Goal: Information Seeking & Learning: Learn about a topic

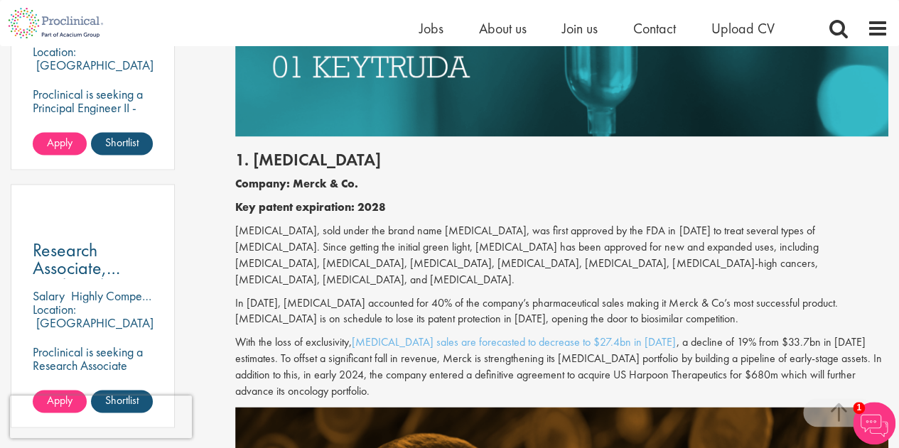
scroll to position [932, 0]
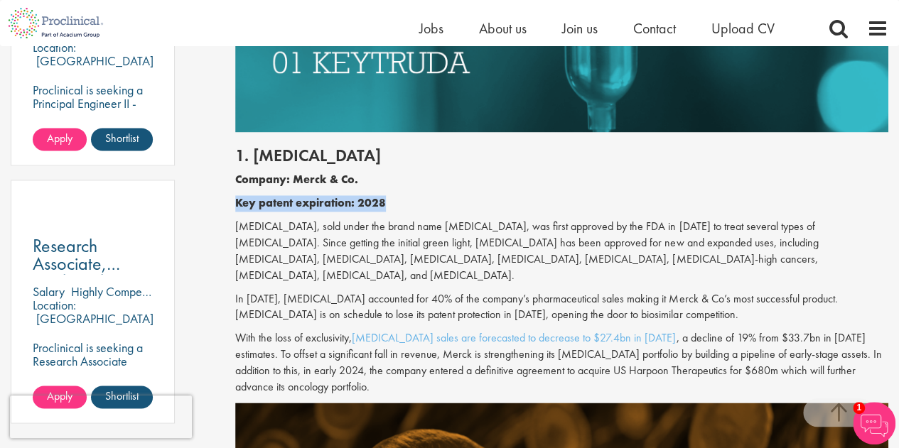
drag, startPoint x: 237, startPoint y: 204, endPoint x: 382, endPoint y: 200, distance: 145.0
click at [382, 200] on b "Key patent expiration: 2028" at bounding box center [310, 202] width 151 height 15
click at [573, 346] on p "With the loss of exclusivity, [MEDICAL_DATA] sales are forecasted to decrease t…" at bounding box center [561, 362] width 653 height 65
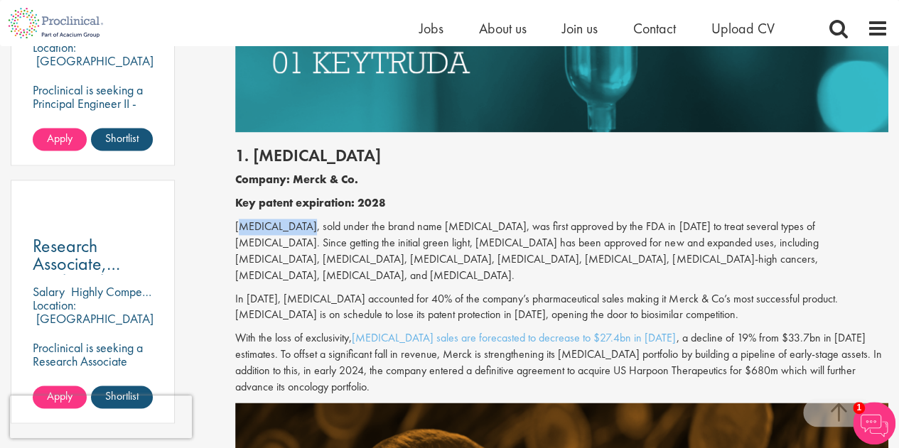
drag, startPoint x: 236, startPoint y: 224, endPoint x: 301, endPoint y: 226, distance: 65.4
click at [301, 226] on p "[MEDICAL_DATA], sold under the brand name [MEDICAL_DATA], was first approved by…" at bounding box center [561, 251] width 653 height 65
copy p "[MEDICAL_DATA]"
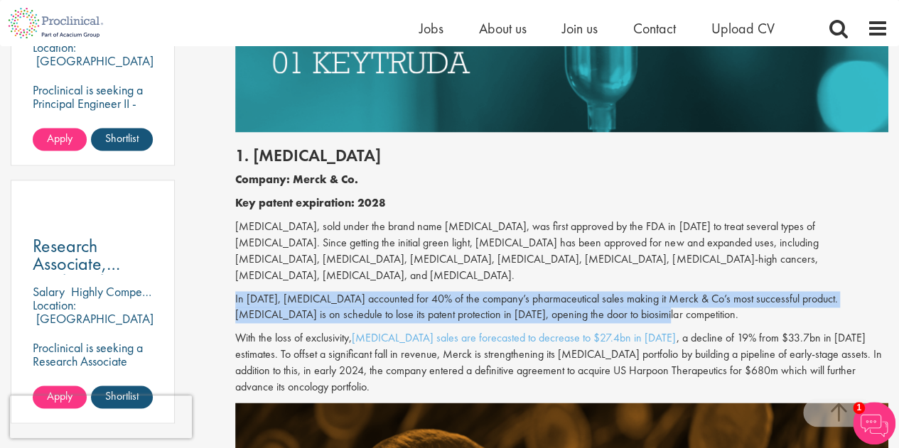
drag, startPoint x: 628, startPoint y: 315, endPoint x: 229, endPoint y: 301, distance: 399.6
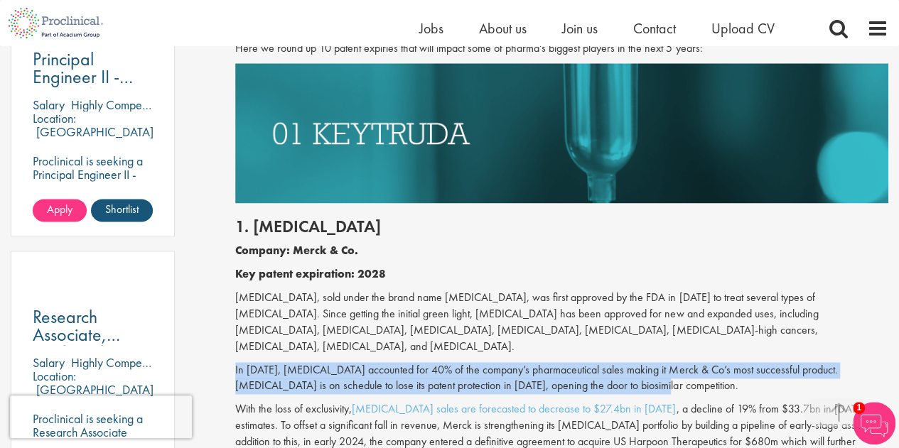
scroll to position [1003, 0]
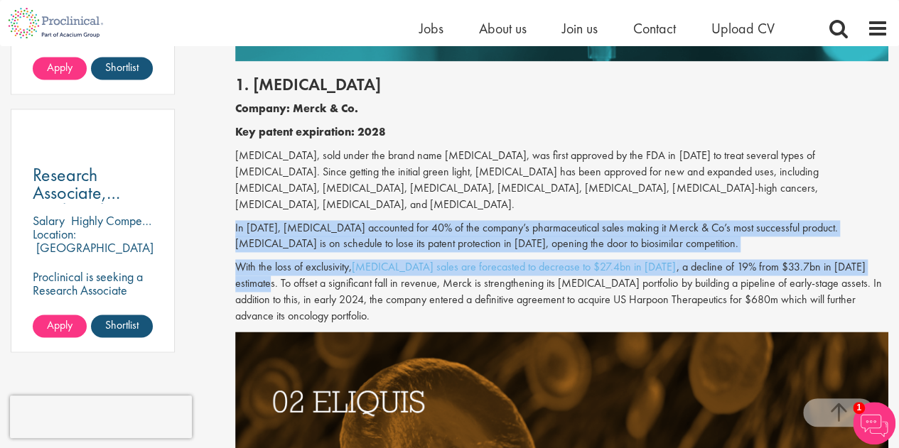
drag, startPoint x: 857, startPoint y: 266, endPoint x: 245, endPoint y: 226, distance: 613.1
click at [237, 227] on div "1. [MEDICAL_DATA] Company: Merck & Co. Key patent expiration: 2028 [MEDICAL_DAT…" at bounding box center [562, 196] width 674 height 271
copy div "n 2023, [MEDICAL_DATA] accounted for 40% of the company’s pharmaceutical sales …"
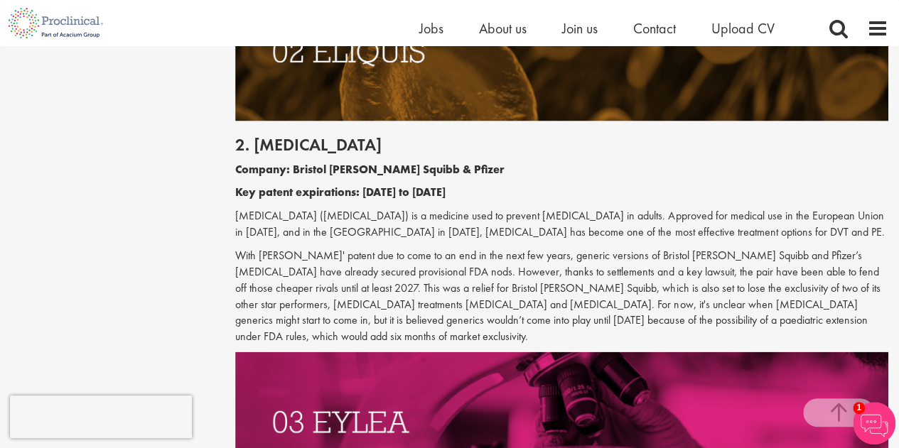
scroll to position [1358, 0]
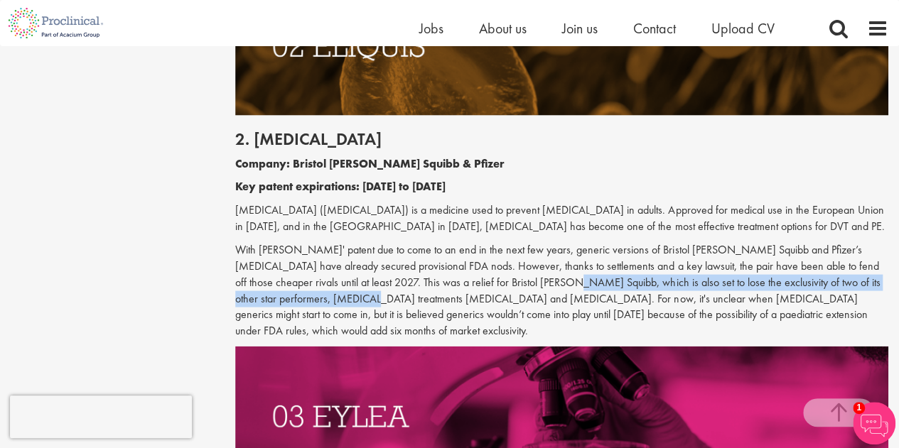
drag, startPoint x: 475, startPoint y: 282, endPoint x: 269, endPoint y: 303, distance: 207.8
click at [269, 303] on p "With [PERSON_NAME]' patent due to come to an end in the next few years, generic…" at bounding box center [561, 290] width 653 height 97
copy p "set to lose the exclusivity of two of its other star performers, [MEDICAL_DATA]…"
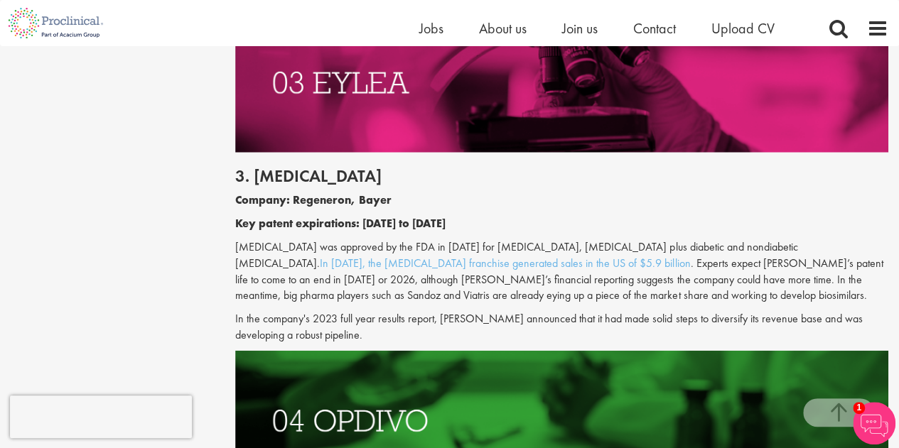
scroll to position [1714, 0]
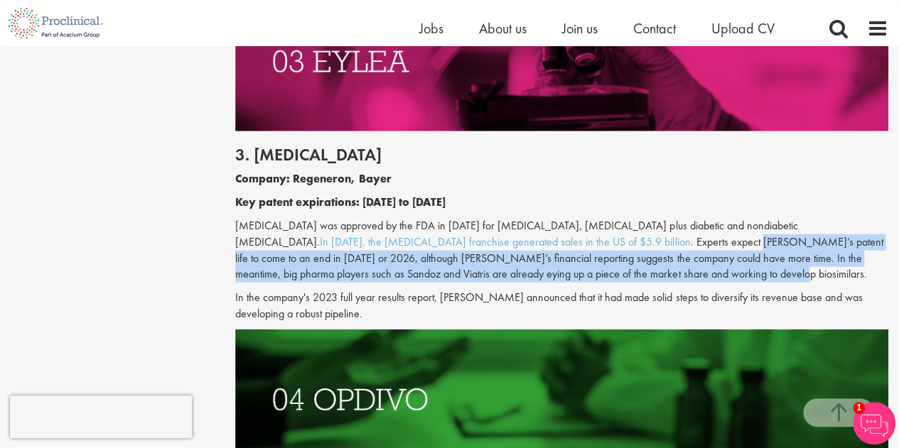
drag, startPoint x: 647, startPoint y: 225, endPoint x: 648, endPoint y: 258, distance: 32.7
click at [648, 258] on p "[MEDICAL_DATA] was approved by the FDA in [DATE] for [MEDICAL_DATA], [MEDICAL_D…" at bounding box center [561, 250] width 653 height 65
copy p "[PERSON_NAME]’s patent life to come to an end in [DATE] or 2026, although [PERS…"
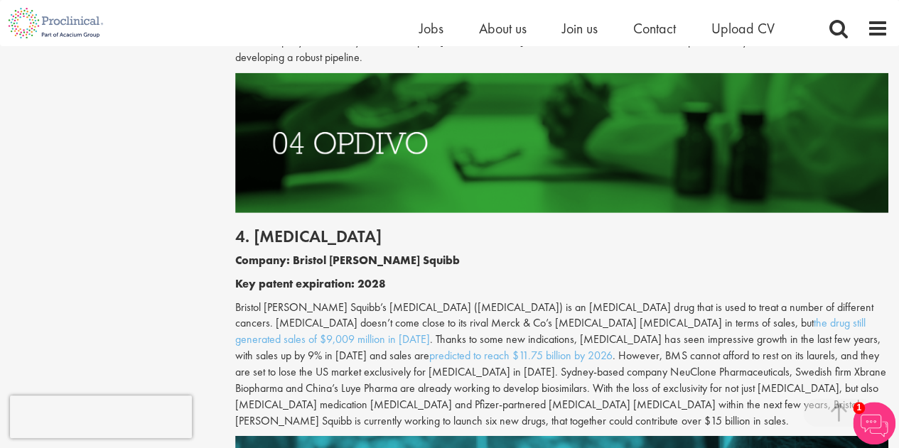
scroll to position [2069, 0]
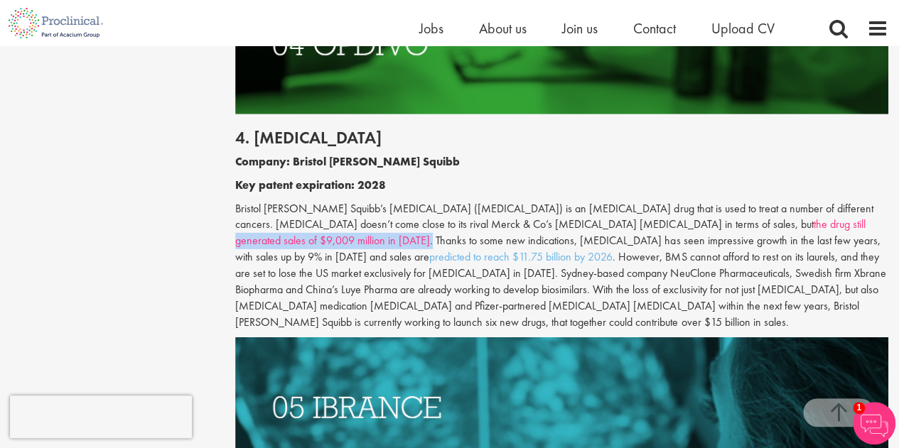
drag, startPoint x: 792, startPoint y: 208, endPoint x: 601, endPoint y: 205, distance: 191.1
click at [601, 205] on p "Bristol [PERSON_NAME] Squibb’s [MEDICAL_DATA] ([MEDICAL_DATA]) is an [MEDICAL_D…" at bounding box center [561, 266] width 653 height 130
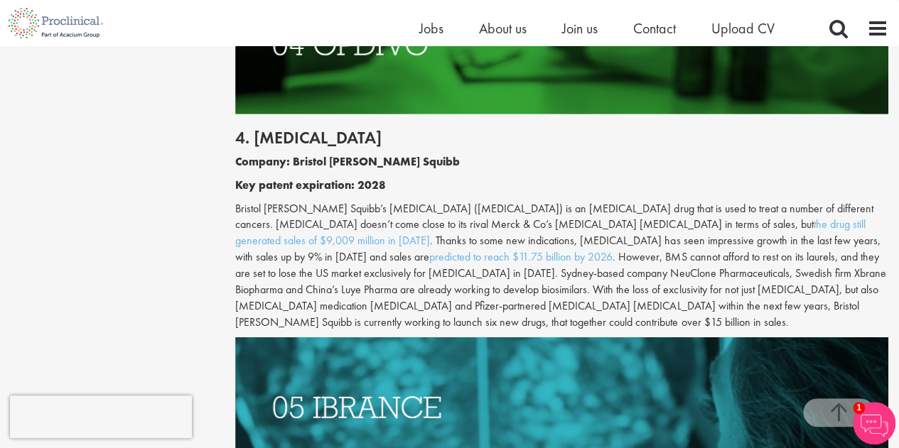
click at [690, 256] on p "Bristol [PERSON_NAME] Squibb’s [MEDICAL_DATA] ([MEDICAL_DATA]) is an [MEDICAL_D…" at bounding box center [561, 266] width 653 height 130
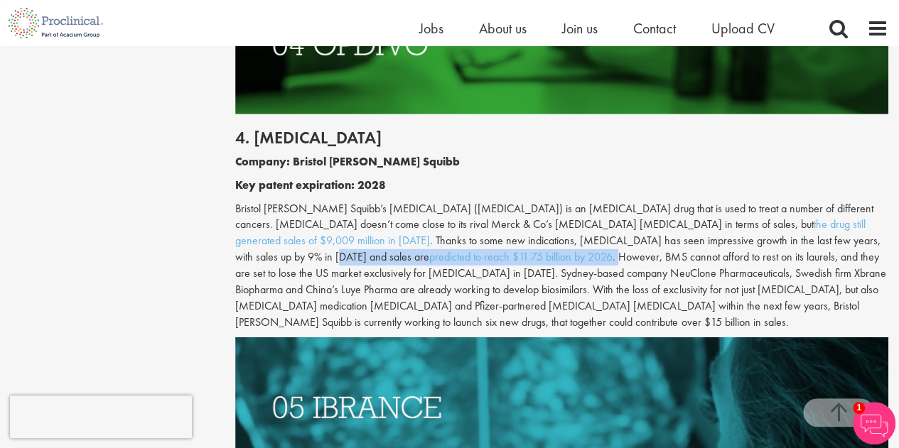
drag, startPoint x: 686, startPoint y: 225, endPoint x: 264, endPoint y: 239, distance: 421.6
click at [264, 239] on p "Bristol [PERSON_NAME] Squibb’s [MEDICAL_DATA] ([MEDICAL_DATA]) is an [MEDICAL_D…" at bounding box center [561, 266] width 653 height 130
copy p "sales are predicted to reach $11.75 billion by 2026 ."
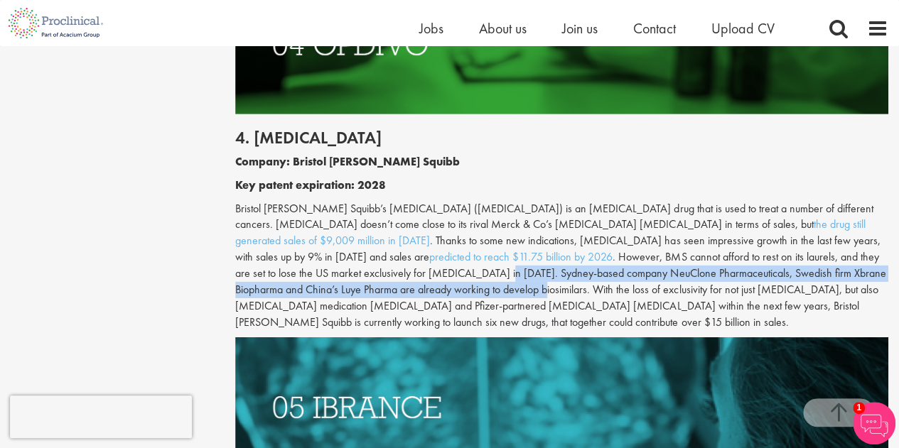
drag, startPoint x: 798, startPoint y: 241, endPoint x: 851, endPoint y: 256, distance: 55.5
click at [851, 256] on p "Bristol [PERSON_NAME] Squibb’s [MEDICAL_DATA] ([MEDICAL_DATA]) is an [MEDICAL_D…" at bounding box center [561, 266] width 653 height 130
copy p "Sydney-based company NeuClone Pharmaceuticals, Swedish firm Xbrane Biopharma an…"
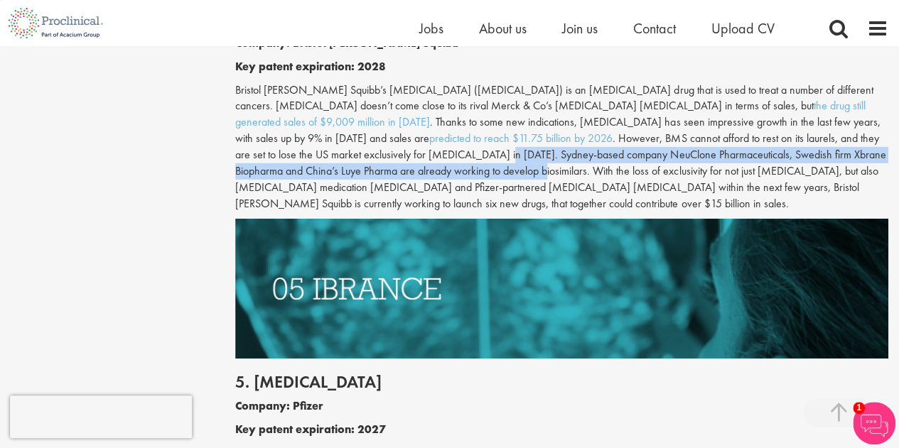
scroll to position [2211, 0]
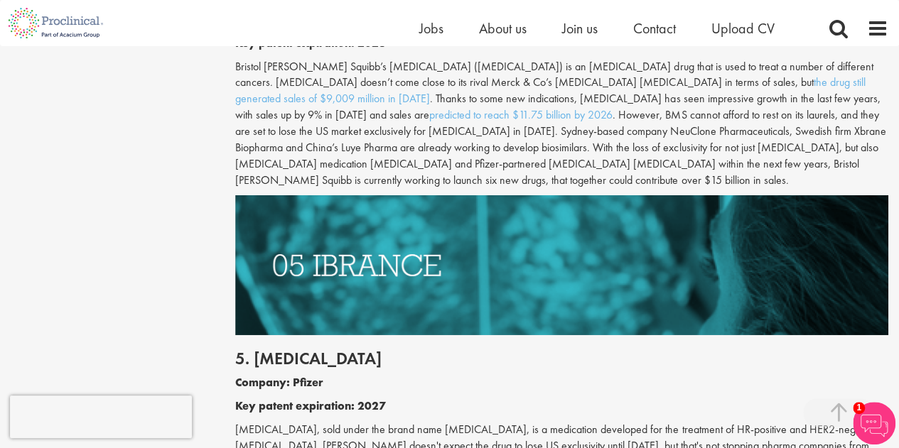
drag, startPoint x: 294, startPoint y: 146, endPoint x: 249, endPoint y: 146, distance: 45.5
click at [294, 146] on p "Bristol [PERSON_NAME] Squibb’s [MEDICAL_DATA] ([MEDICAL_DATA]) is an [MEDICAL_D…" at bounding box center [561, 124] width 653 height 130
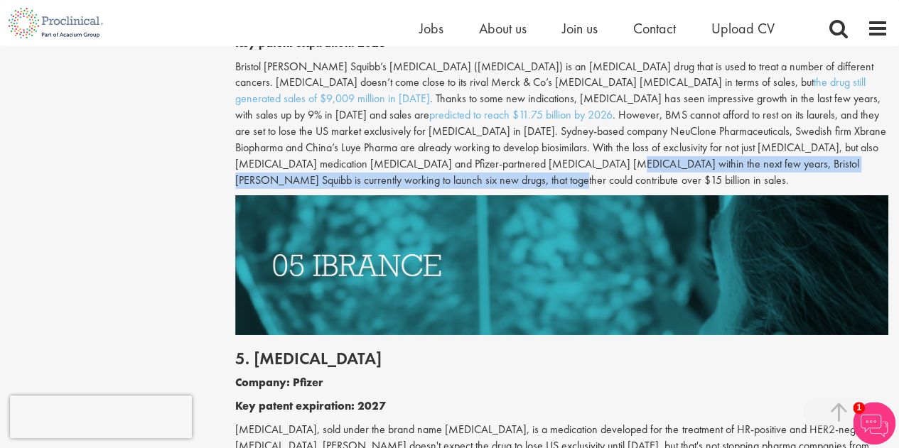
drag, startPoint x: 237, startPoint y: 148, endPoint x: 767, endPoint y: 151, distance: 530.7
click at [767, 151] on p "Bristol [PERSON_NAME] Squibb’s [MEDICAL_DATA] ([MEDICAL_DATA]) is an [MEDICAL_D…" at bounding box center [561, 124] width 653 height 130
copy p "[PERSON_NAME] Squibb is currently working to launch six new drugs, that togethe…"
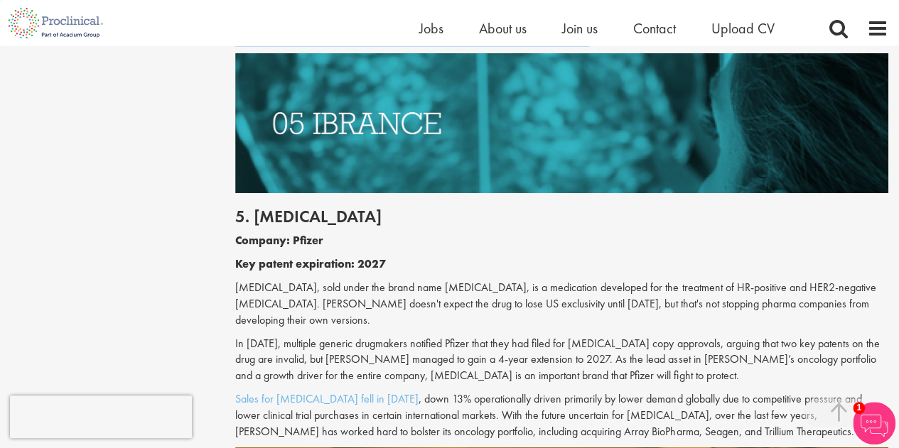
scroll to position [2424, 0]
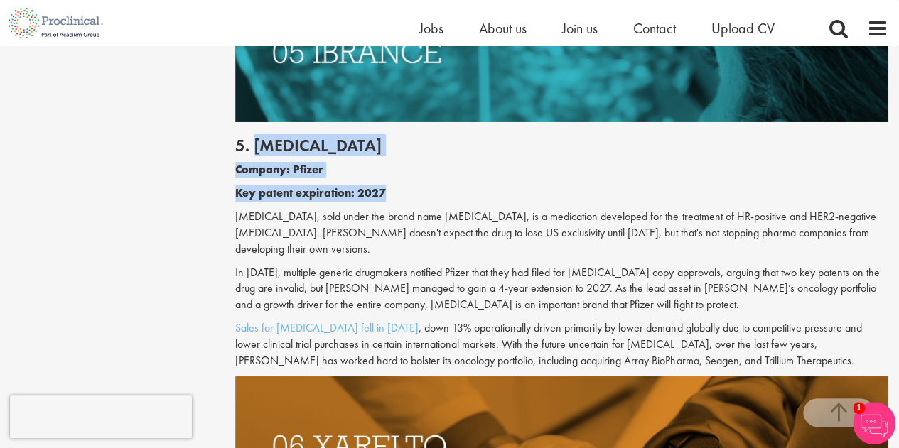
drag, startPoint x: 253, startPoint y: 111, endPoint x: 406, endPoint y: 141, distance: 155.8
click at [391, 156] on div "5. [MEDICAL_DATA] Company: Pfizer Key patent expiration: 2027 [MEDICAL_DATA], s…" at bounding box center [562, 249] width 674 height 254
copy div "[MEDICAL_DATA] Company: Pfizer Key patent expiration: 2027"
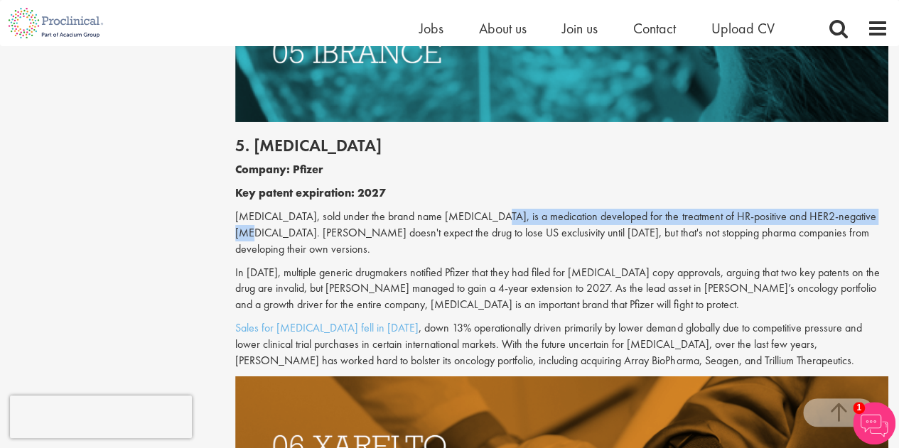
drag, startPoint x: 467, startPoint y: 183, endPoint x: 854, endPoint y: 189, distance: 386.5
click at [854, 209] on p "[MEDICAL_DATA], sold under the brand name [MEDICAL_DATA], is a medication devel…" at bounding box center [561, 233] width 653 height 49
copy p "medication developed for the treatment of HR-positive and HER2-negative [MEDICA…"
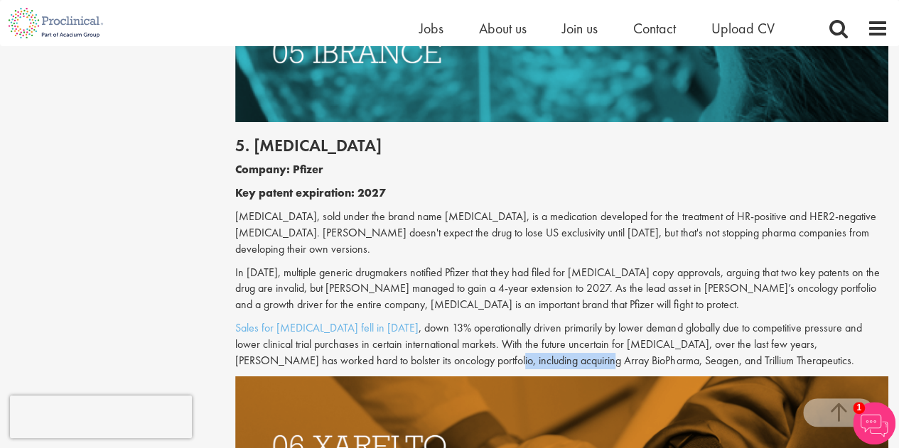
drag, startPoint x: 364, startPoint y: 314, endPoint x: 465, endPoint y: 310, distance: 101.0
click at [465, 320] on p "Sales for [MEDICAL_DATA] fell in [DATE] , down 13% operationally driven primari…" at bounding box center [561, 344] width 653 height 49
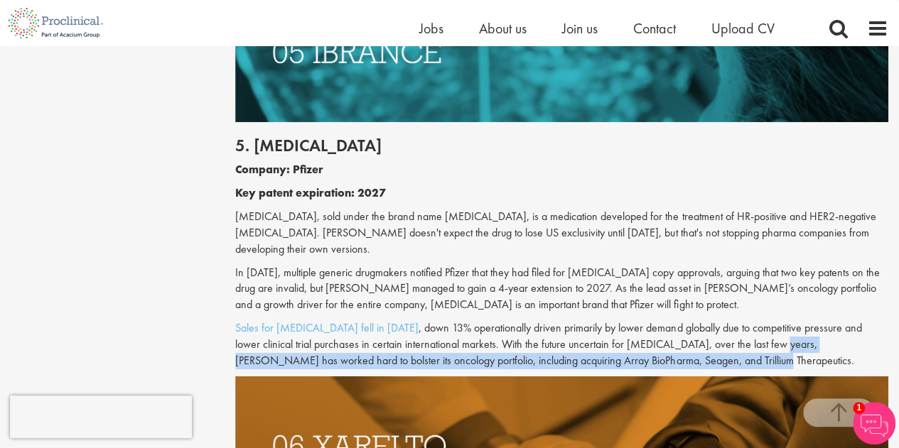
drag, startPoint x: 708, startPoint y: 297, endPoint x: 710, endPoint y: 316, distance: 19.4
click at [710, 320] on p "Sales for [MEDICAL_DATA] fell in [DATE] , down 13% operationally driven primari…" at bounding box center [561, 344] width 653 height 49
copy p "Pfizer has worked hard to bolster its oncology portfolio, including acquiring A…"
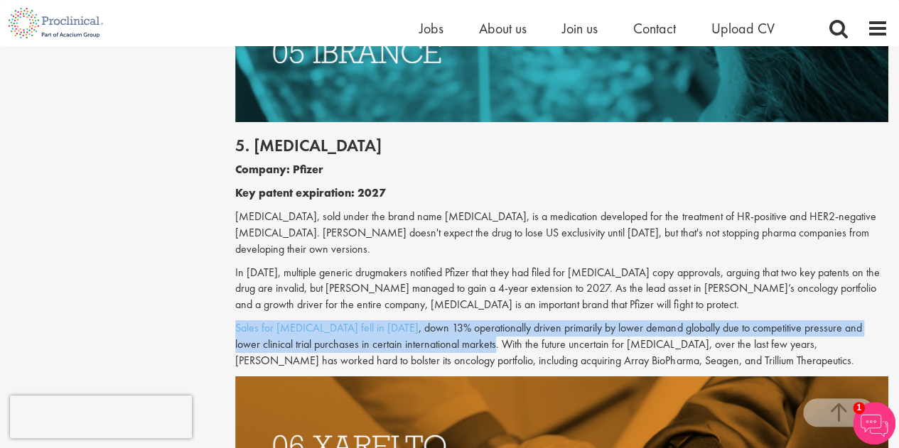
drag, startPoint x: 436, startPoint y: 296, endPoint x: 232, endPoint y: 283, distance: 205.0
click at [232, 283] on div "Top 10 drugs with patents due to expire in the next five years our consultant m…" at bounding box center [562, 134] width 674 height 4799
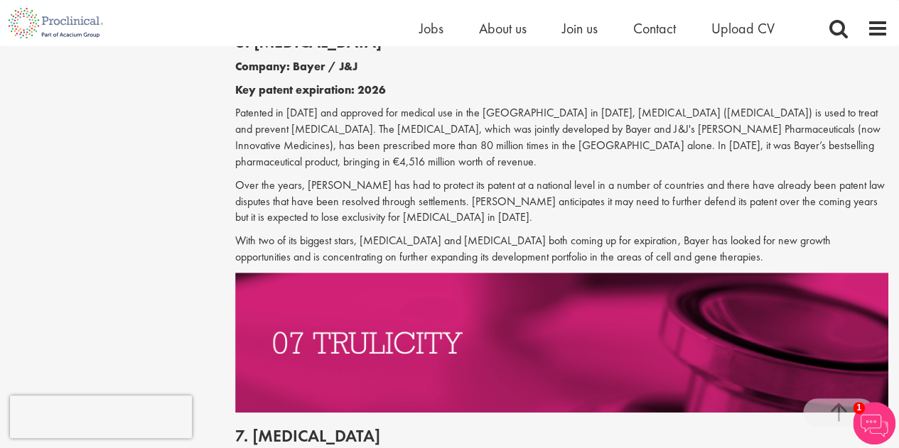
scroll to position [2850, 0]
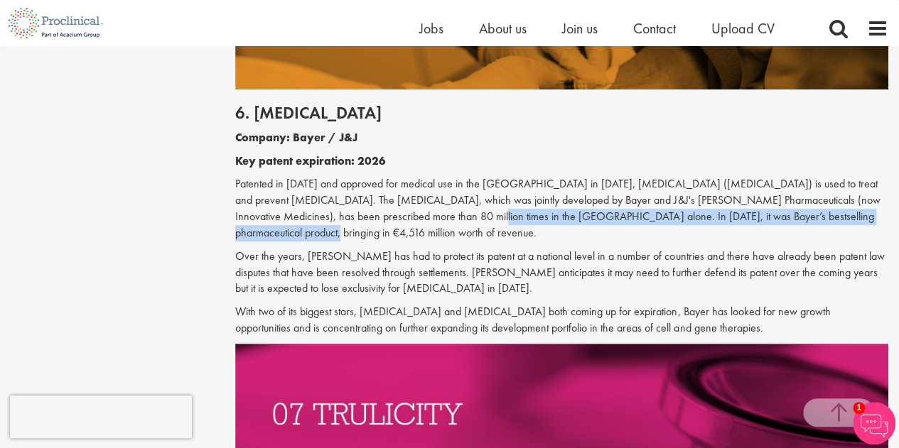
drag, startPoint x: 401, startPoint y: 168, endPoint x: 863, endPoint y: 163, distance: 461.8
click at [863, 176] on p "Patented in [DATE] and approved for medical use in the [GEOGRAPHIC_DATA] in [DA…" at bounding box center [561, 208] width 653 height 65
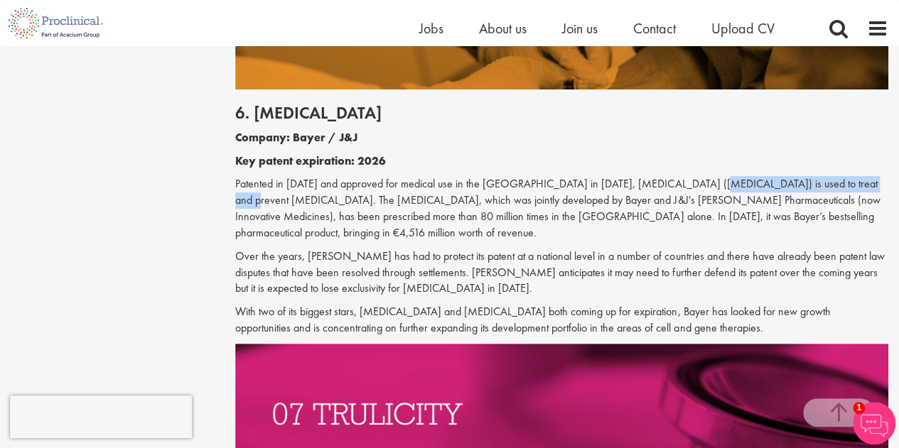
drag, startPoint x: 681, startPoint y: 138, endPoint x: 840, endPoint y: 138, distance: 159.1
click at [840, 176] on p "Patented in [DATE] and approved for medical use in the [GEOGRAPHIC_DATA] in [DA…" at bounding box center [561, 208] width 653 height 65
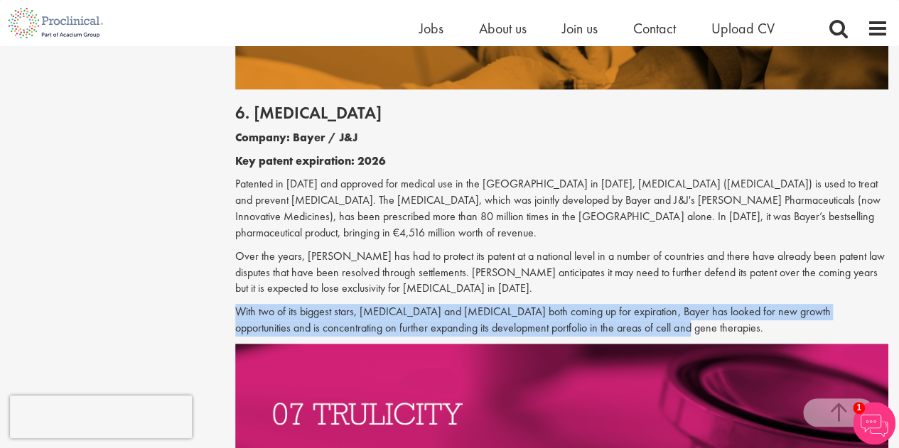
drag, startPoint x: 237, startPoint y: 248, endPoint x: 661, endPoint y: 266, distance: 424.5
click at [661, 304] on p "With two of its biggest stars, [MEDICAL_DATA] and [MEDICAL_DATA] both coming up…" at bounding box center [561, 320] width 653 height 33
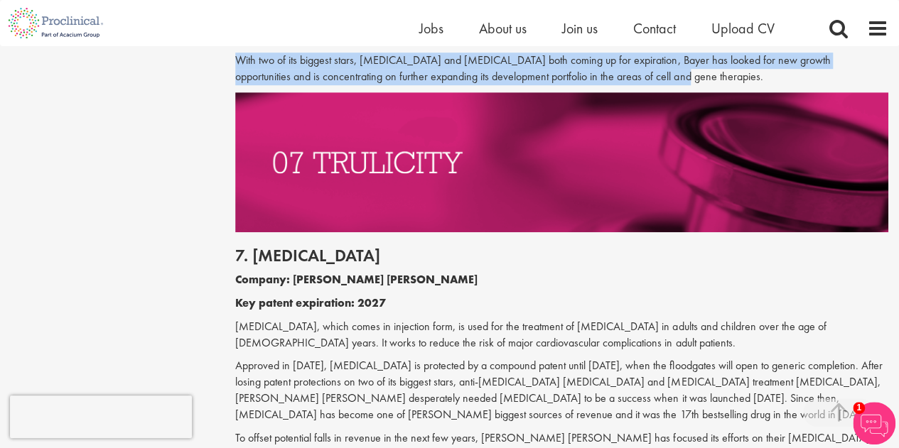
scroll to position [3135, 0]
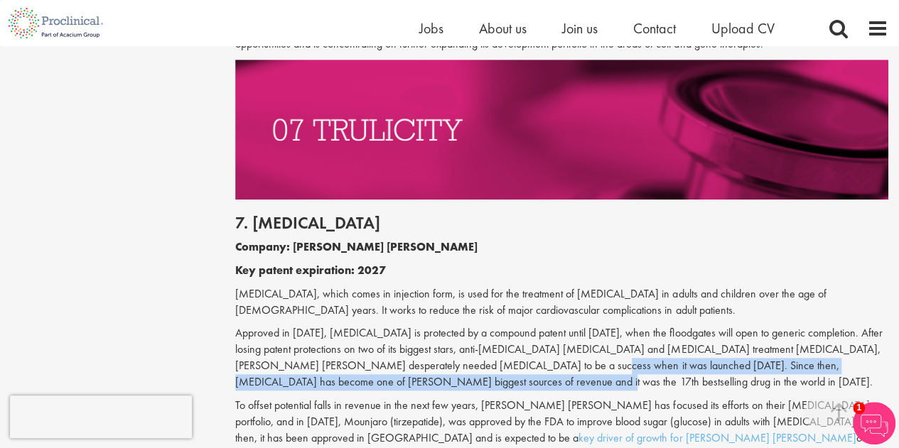
drag, startPoint x: 485, startPoint y: 302, endPoint x: 490, endPoint y: 315, distance: 14.0
click at [490, 325] on p "Approved in [DATE], [MEDICAL_DATA] is protected by a compound patent until [DAT…" at bounding box center [561, 357] width 653 height 65
drag, startPoint x: 237, startPoint y: 340, endPoint x: 593, endPoint y: 372, distance: 357.3
click at [590, 398] on p "To offset potential falls in revenue in the next few years, [PERSON_NAME] [PERS…" at bounding box center [561, 430] width 653 height 65
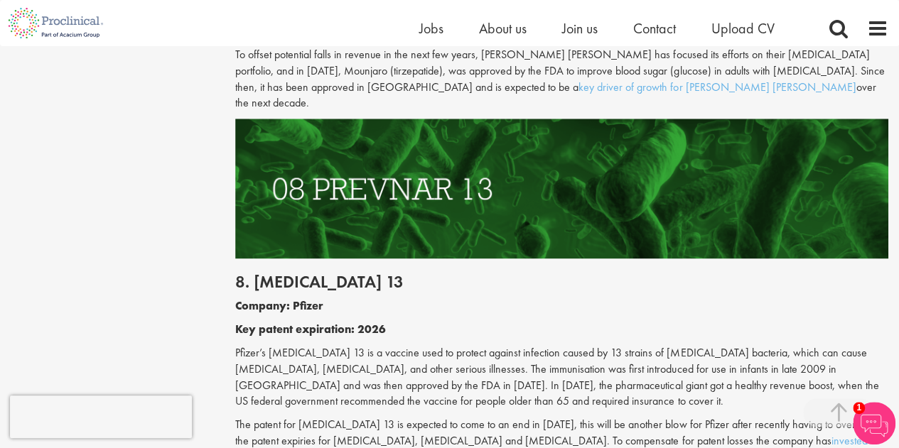
scroll to position [3490, 0]
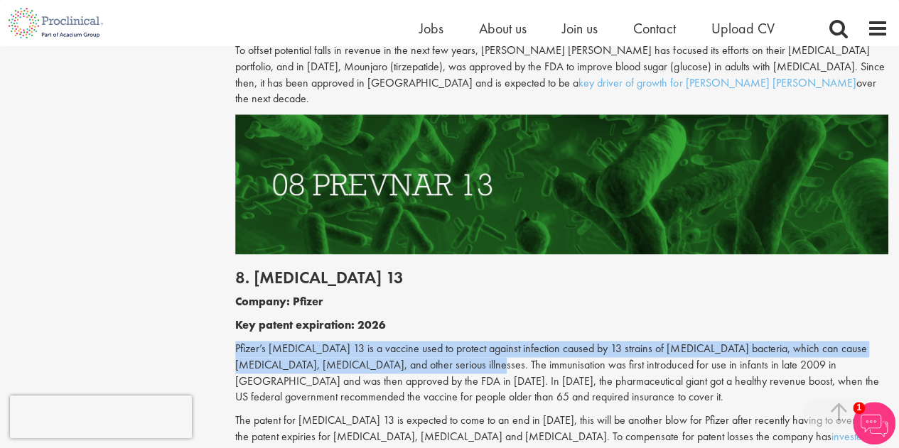
drag, startPoint x: 236, startPoint y: 265, endPoint x: 458, endPoint y: 288, distance: 222.9
click at [458, 341] on p "Pfizer’s [MEDICAL_DATA] 13 is a vaccine used to protect against infection cause…" at bounding box center [561, 373] width 653 height 65
drag, startPoint x: 404, startPoint y: 356, endPoint x: 735, endPoint y: 371, distance: 332.1
click at [735, 413] on p "The patent for [MEDICAL_DATA] 13 is expected to come to an end in [DATE], this …" at bounding box center [561, 445] width 653 height 65
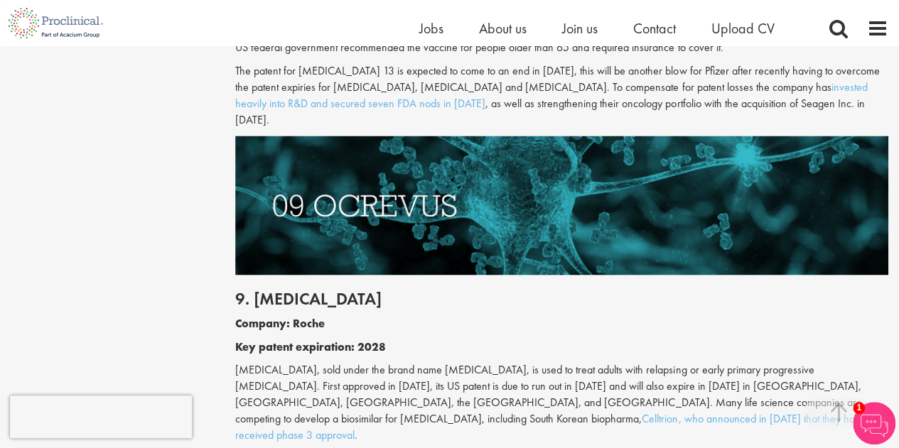
scroll to position [3845, 0]
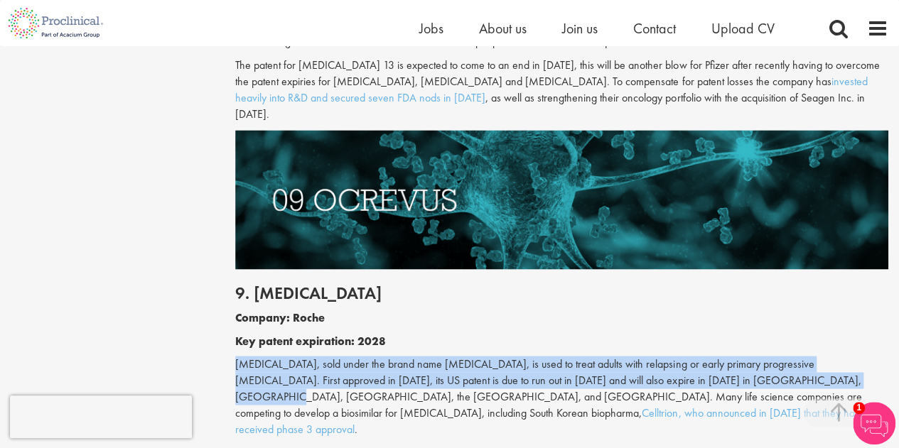
drag, startPoint x: 814, startPoint y: 283, endPoint x: 232, endPoint y: 268, distance: 582.8
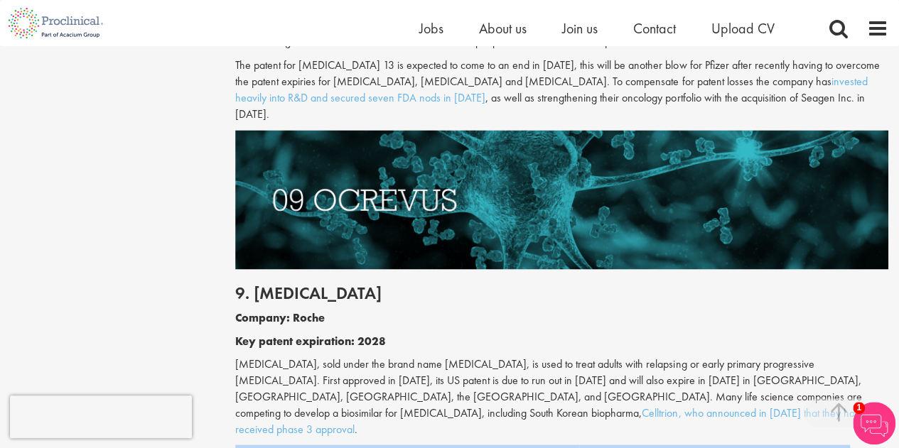
drag, startPoint x: 235, startPoint y: 340, endPoint x: 802, endPoint y: 335, distance: 567.0
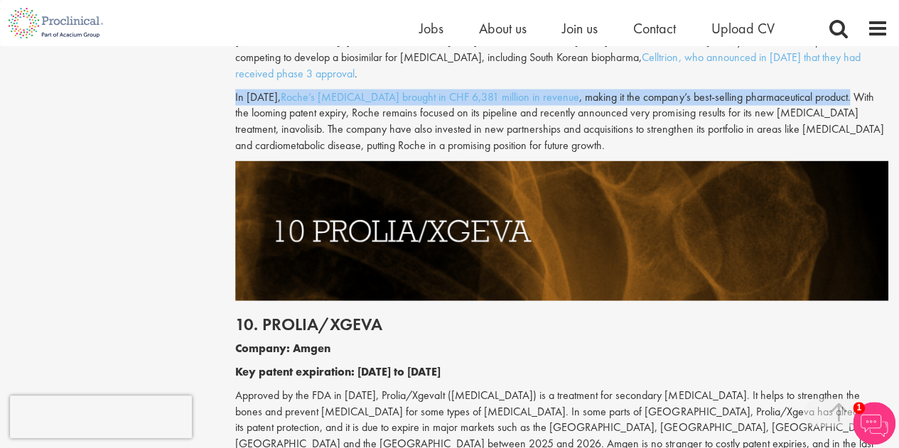
scroll to position [4200, 0]
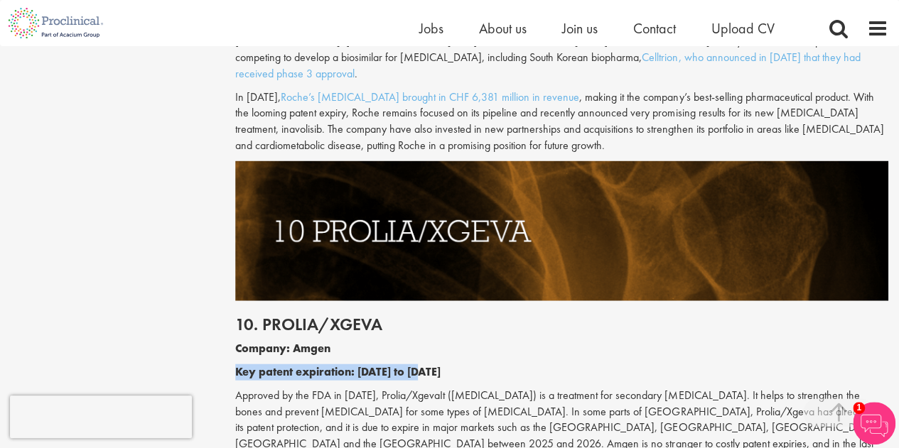
drag, startPoint x: 236, startPoint y: 256, endPoint x: 433, endPoint y: 261, distance: 196.9
click at [433, 364] on p "Key patent expiration: [DATE] to [DATE]" at bounding box center [561, 372] width 653 height 16
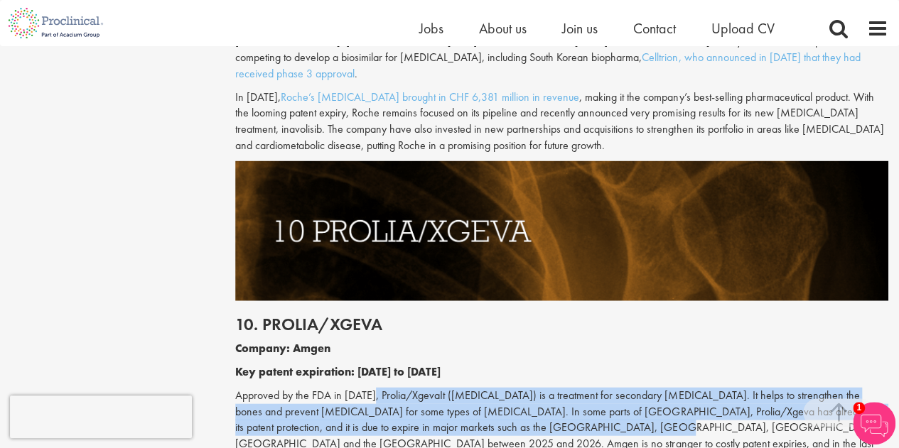
drag, startPoint x: 373, startPoint y: 280, endPoint x: 597, endPoint y: 318, distance: 227.1
click at [597, 388] on p "Approved by the FDA in [DATE], Prolia/XgevaIt ([MEDICAL_DATA]) is a treatment f…" at bounding box center [561, 445] width 653 height 114
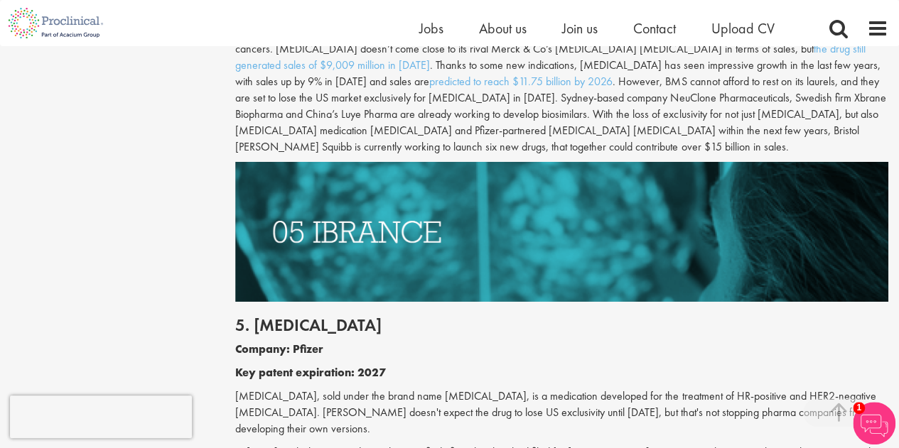
scroll to position [1998, 0]
